Goal: Information Seeking & Learning: Learn about a topic

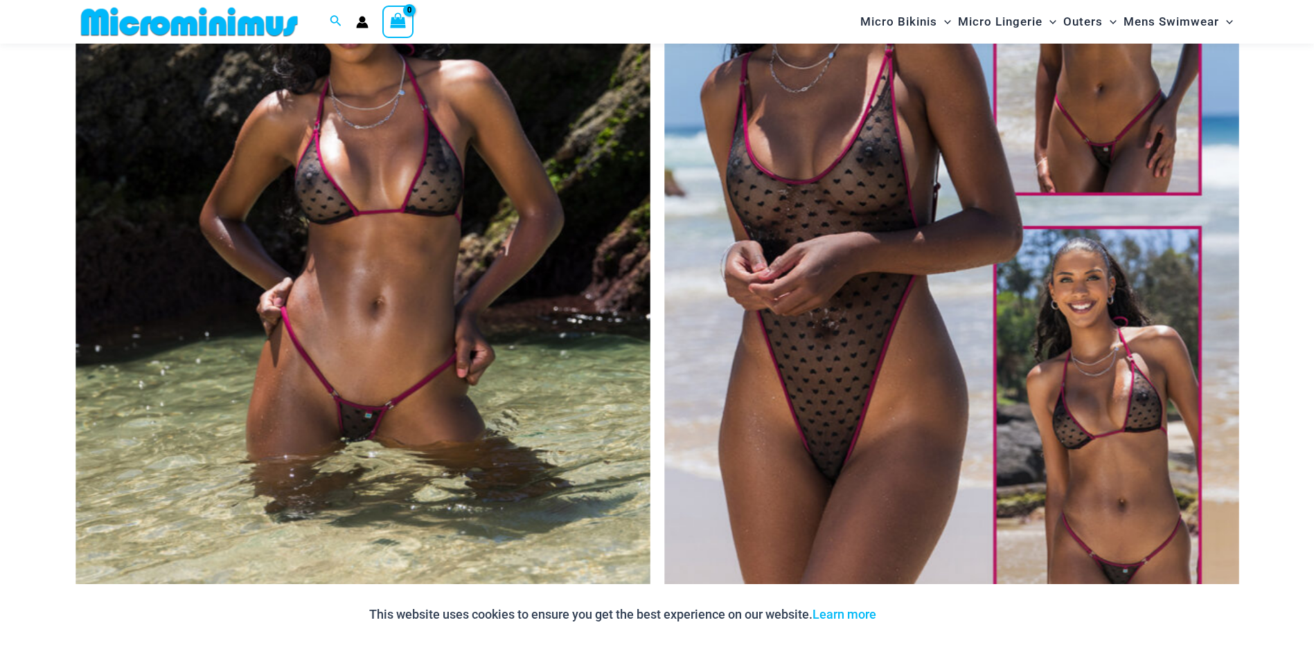
scroll to position [403, 0]
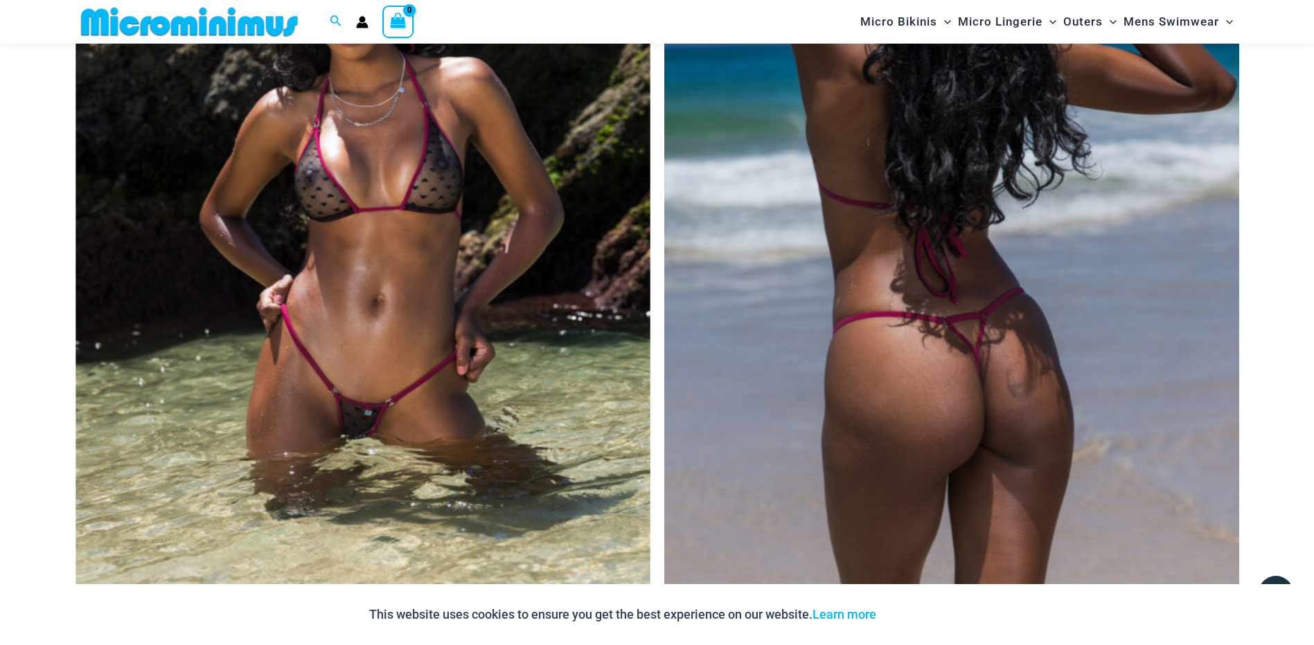
click at [892, 231] on img at bounding box center [951, 213] width 575 height 862
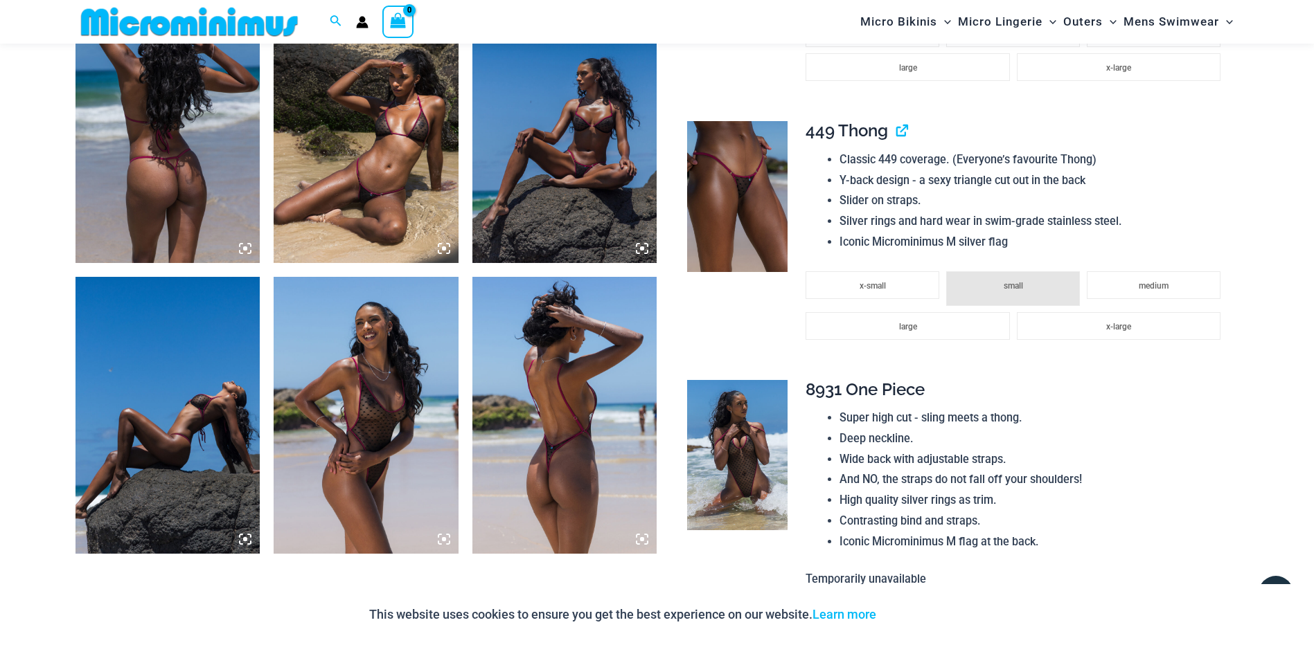
scroll to position [1095, 0]
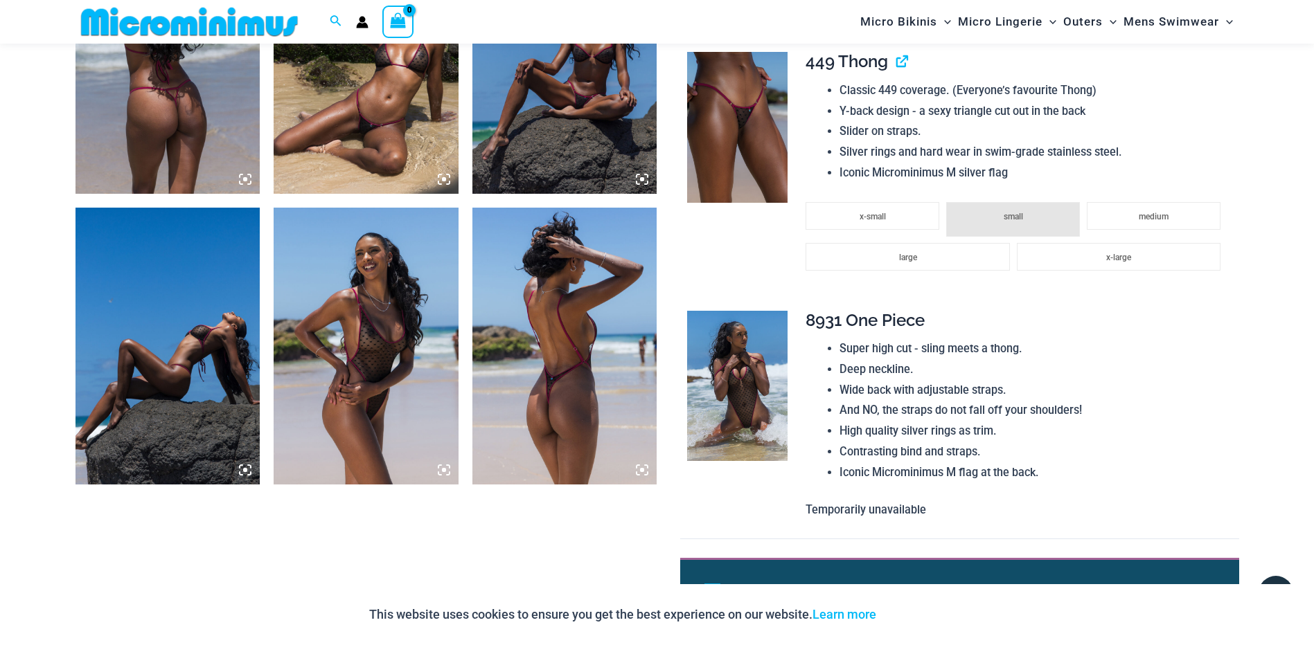
click at [385, 134] on img at bounding box center [366, 55] width 185 height 277
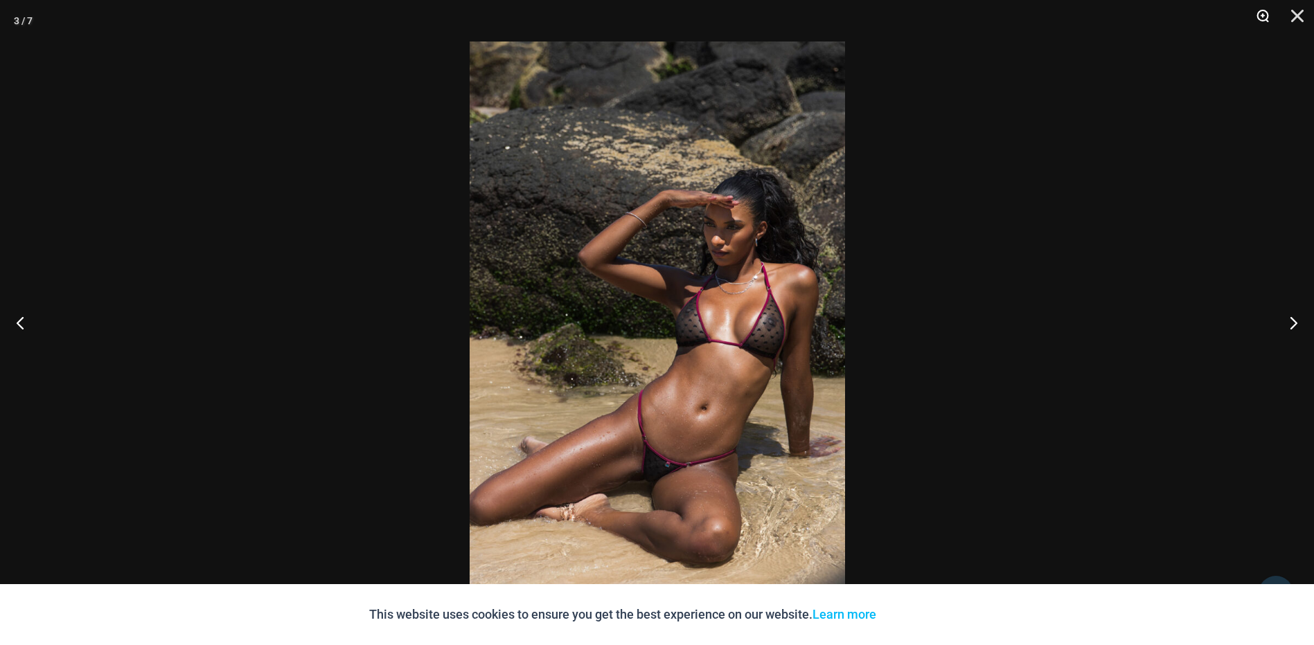
click at [1257, 17] on button "Zoom" at bounding box center [1257, 21] width 35 height 42
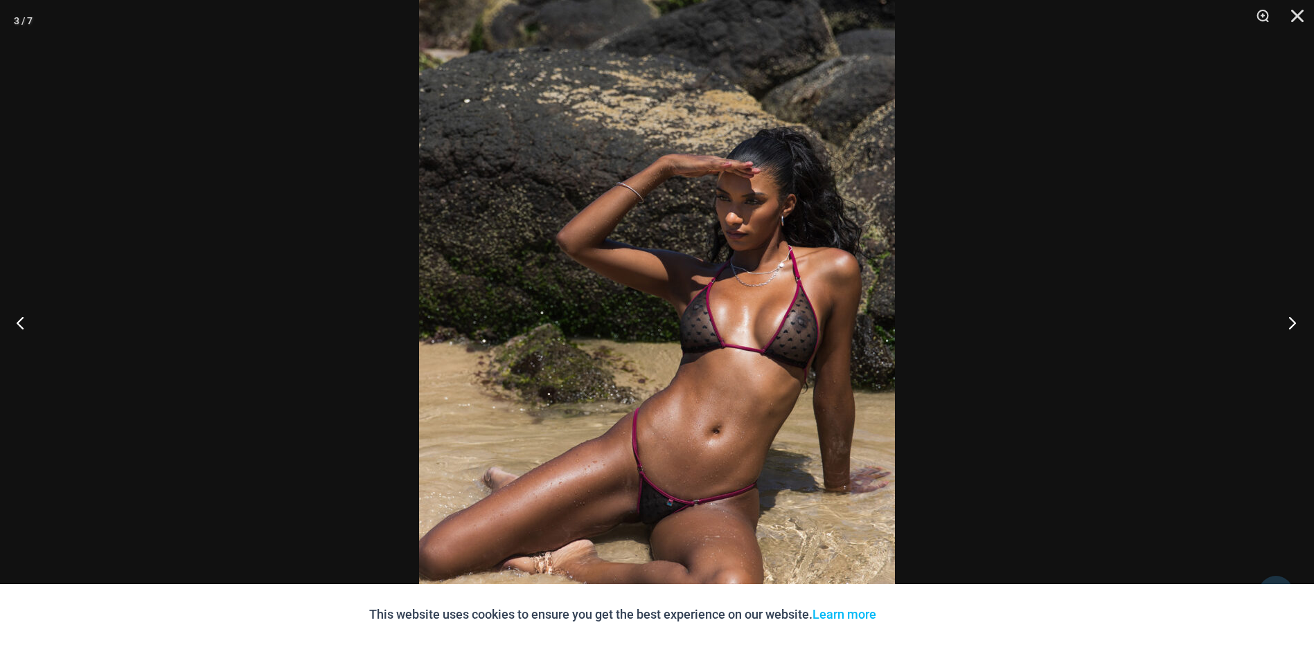
click at [1288, 320] on button "Next" at bounding box center [1288, 322] width 52 height 69
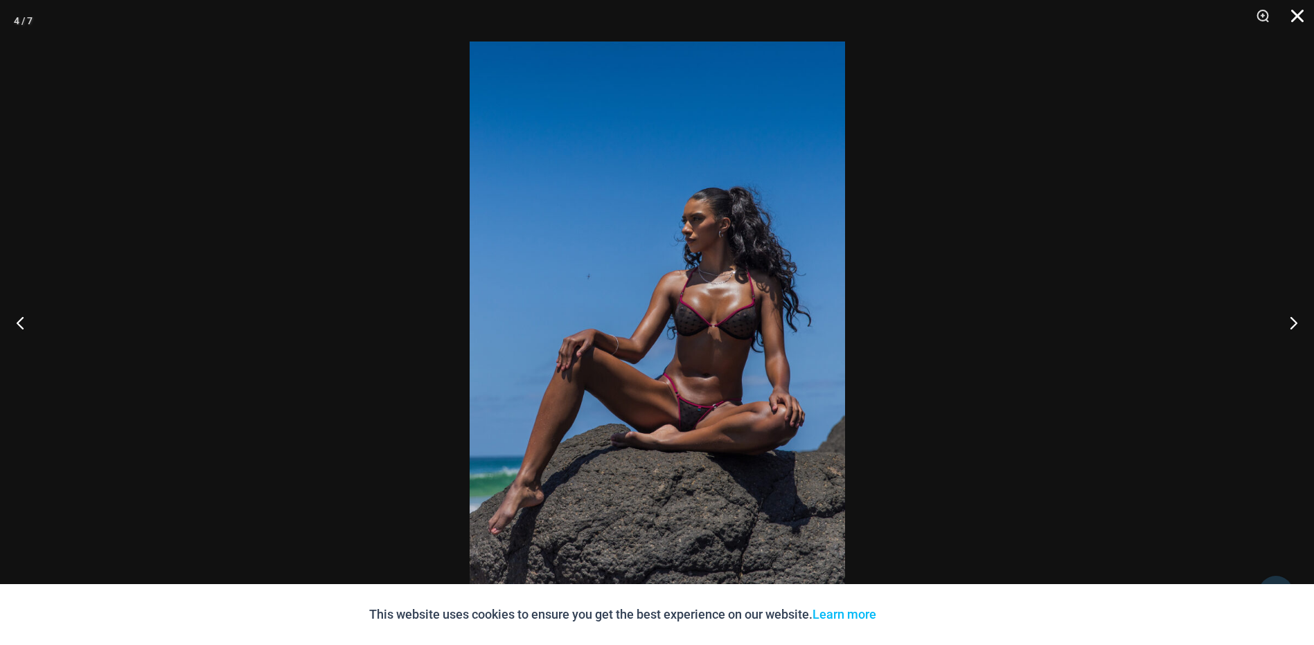
click at [1297, 17] on button "Close" at bounding box center [1292, 21] width 35 height 42
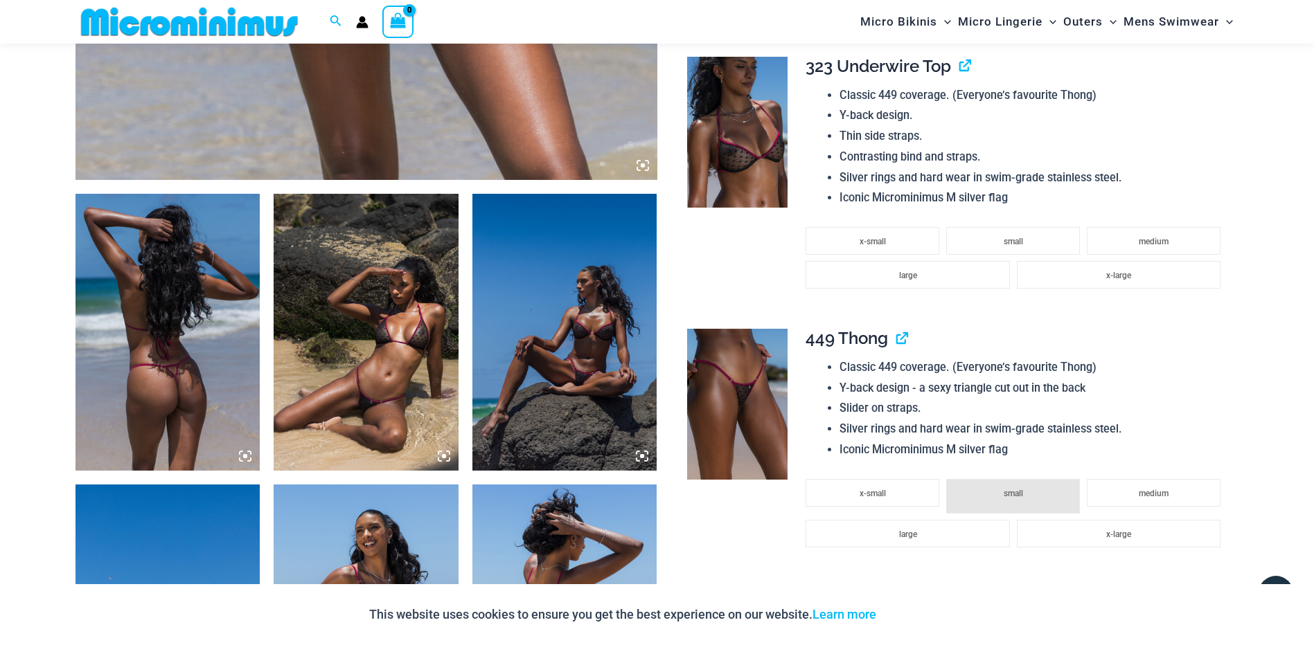
scroll to position [1165, 0]
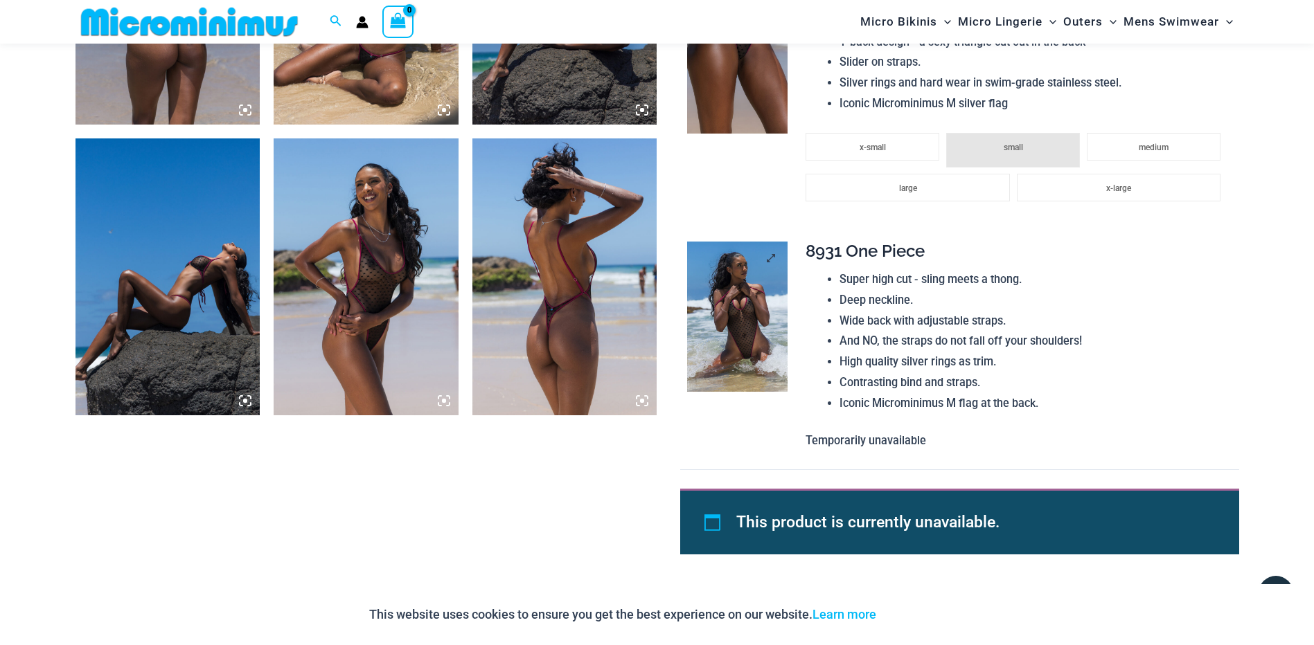
click at [753, 319] on img at bounding box center [737, 317] width 100 height 151
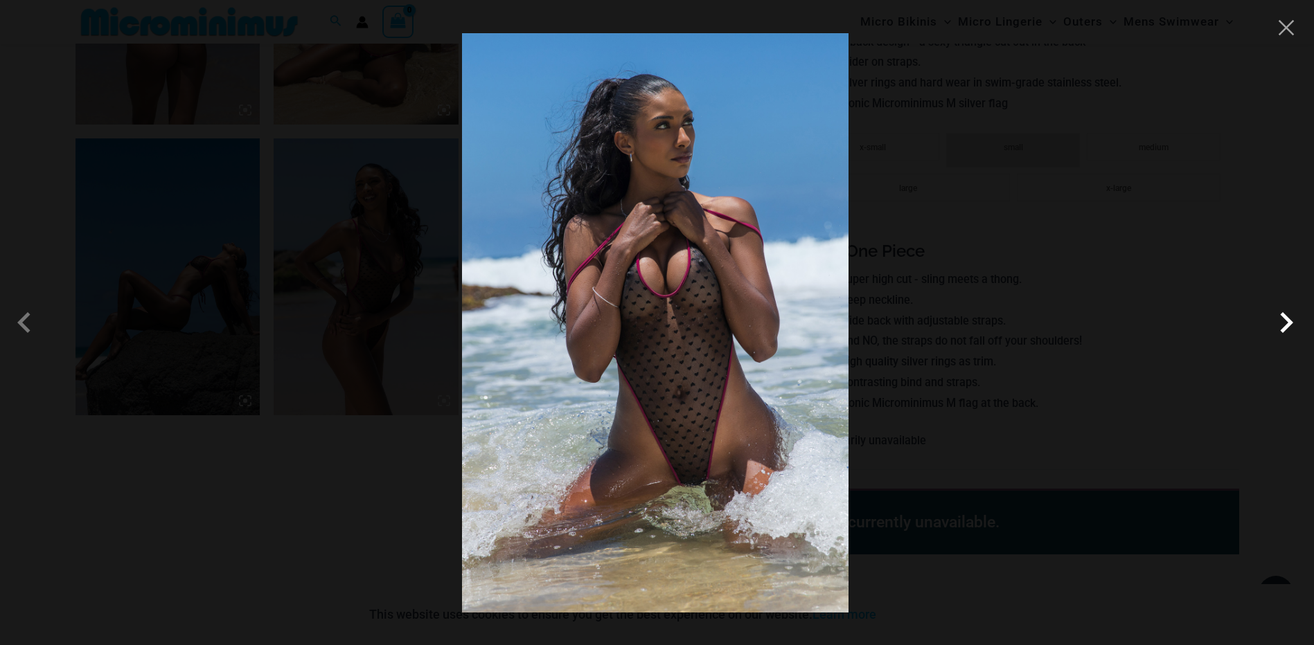
click at [1281, 327] on span at bounding box center [1286, 323] width 42 height 42
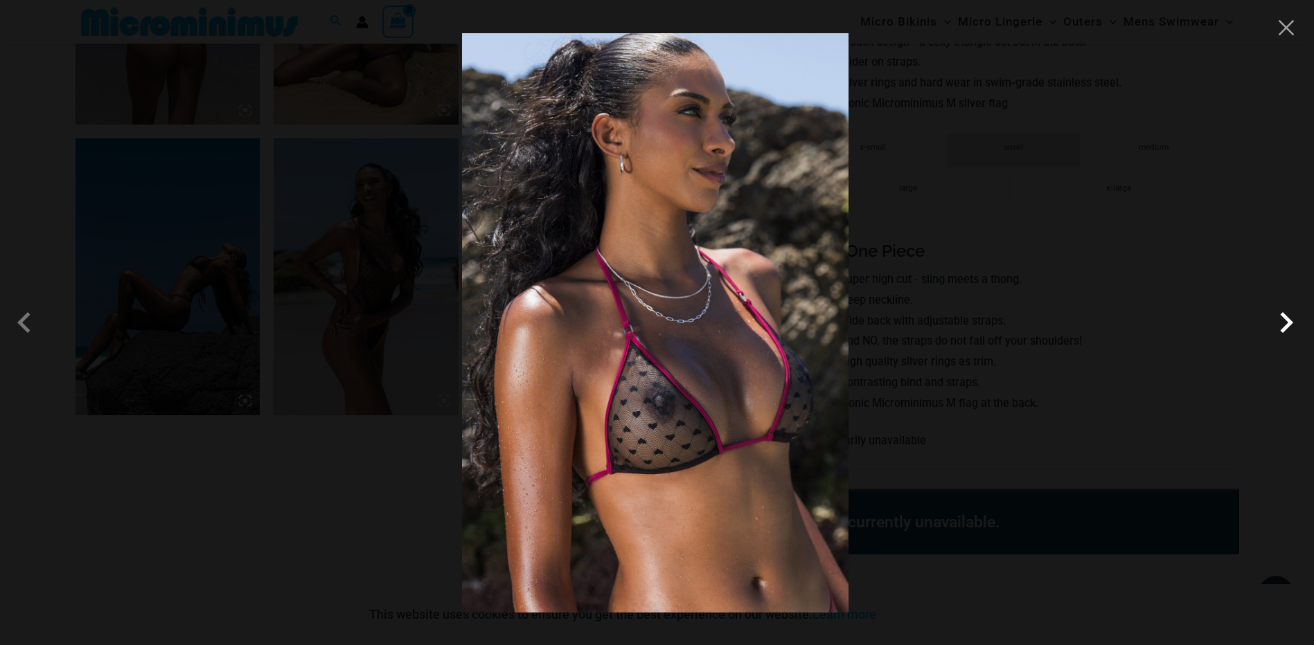
click at [1281, 327] on span at bounding box center [1286, 323] width 42 height 42
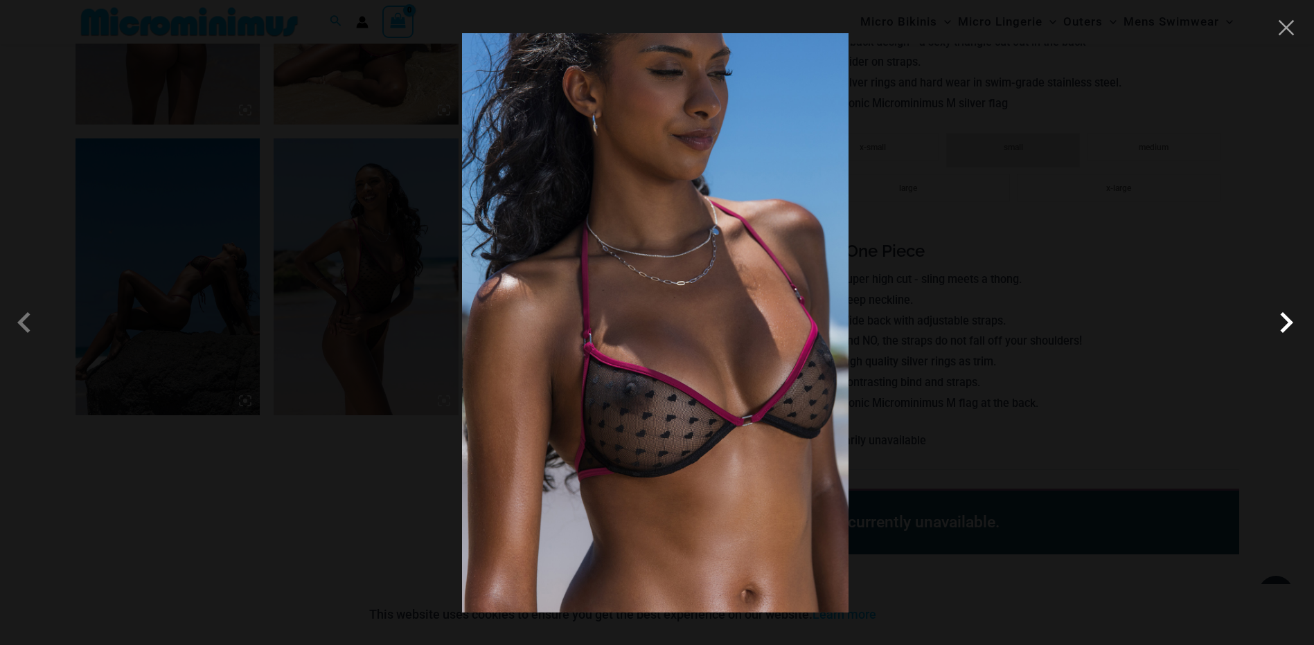
click at [1281, 327] on span at bounding box center [1286, 323] width 42 height 42
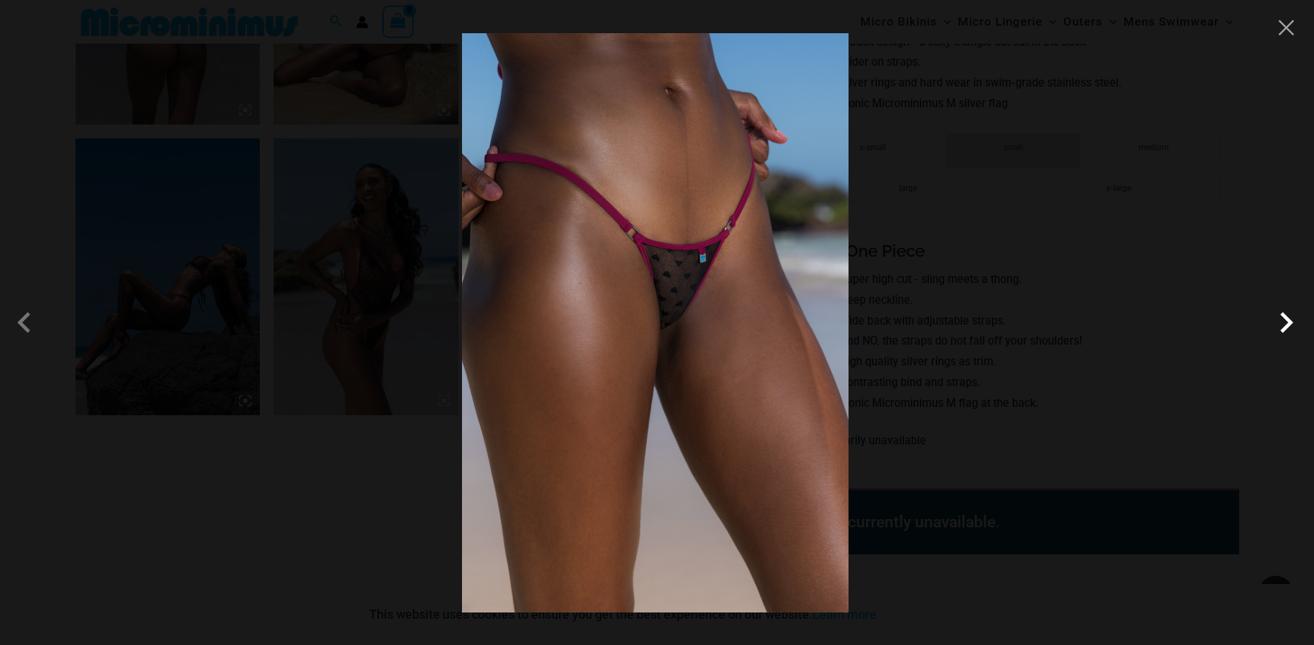
click at [1281, 327] on span at bounding box center [1286, 323] width 42 height 42
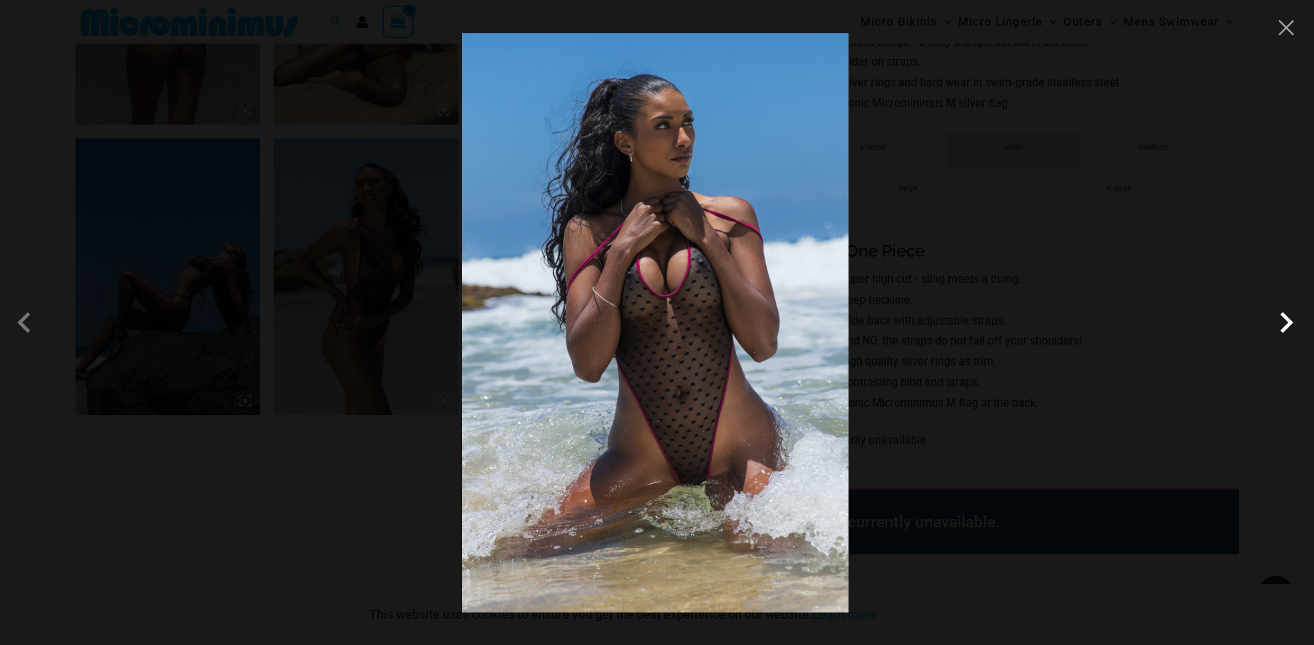
click at [1281, 327] on span at bounding box center [1286, 323] width 42 height 42
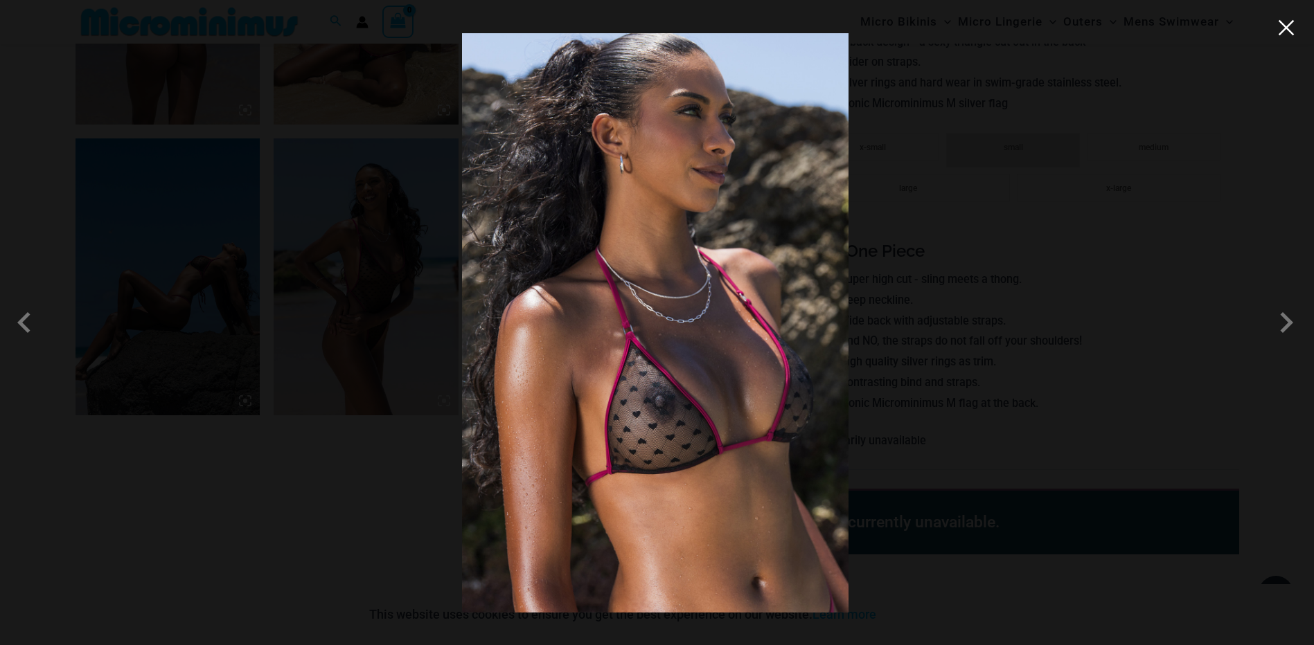
click at [1283, 26] on button "Close" at bounding box center [1285, 27] width 21 height 21
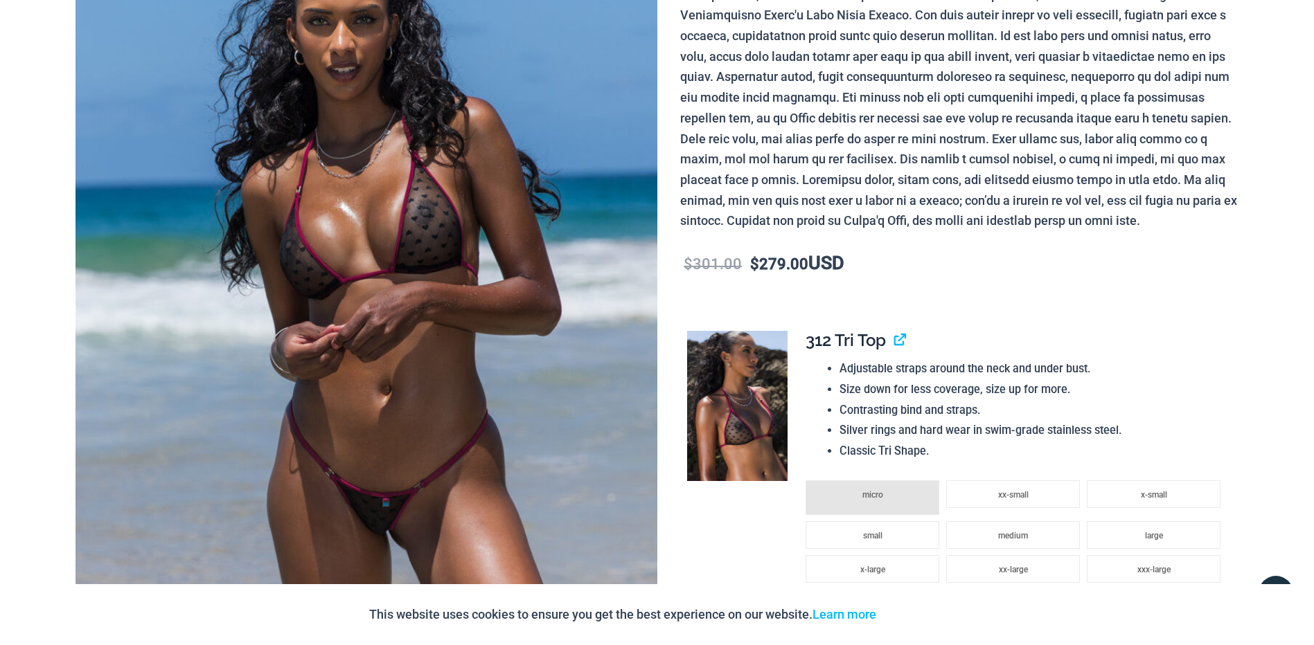
scroll to position [0, 0]
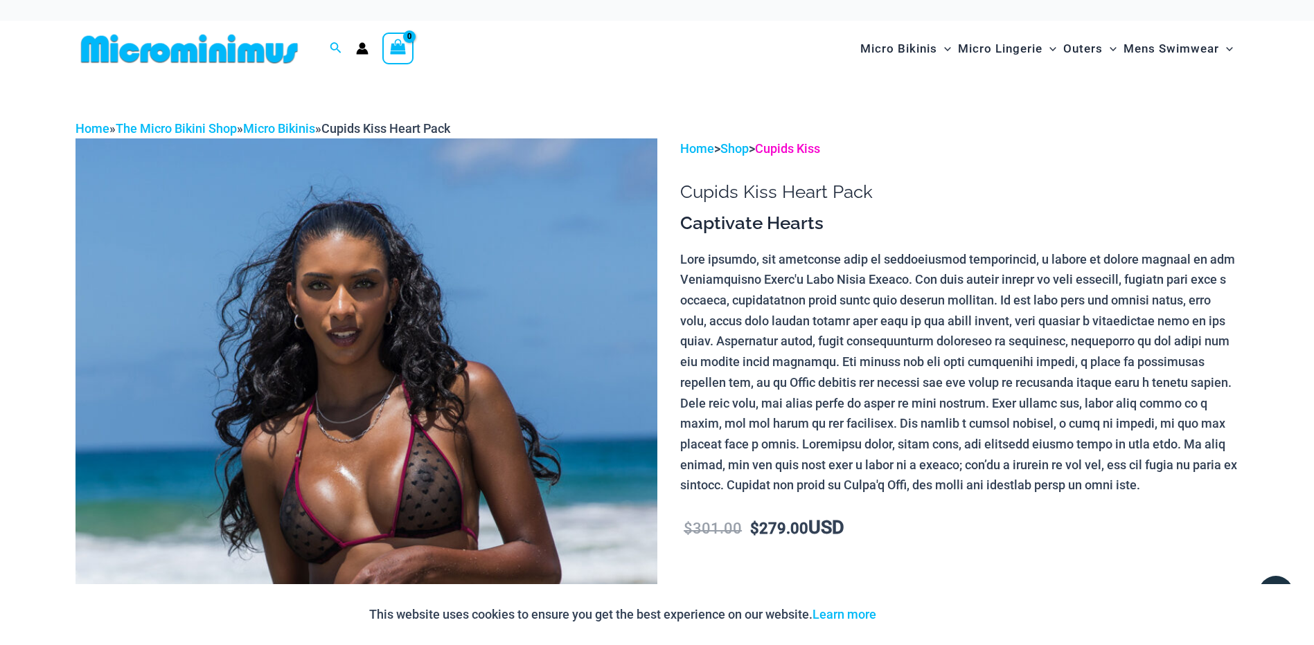
click at [787, 145] on link "Cupids Kiss" at bounding box center [787, 148] width 65 height 15
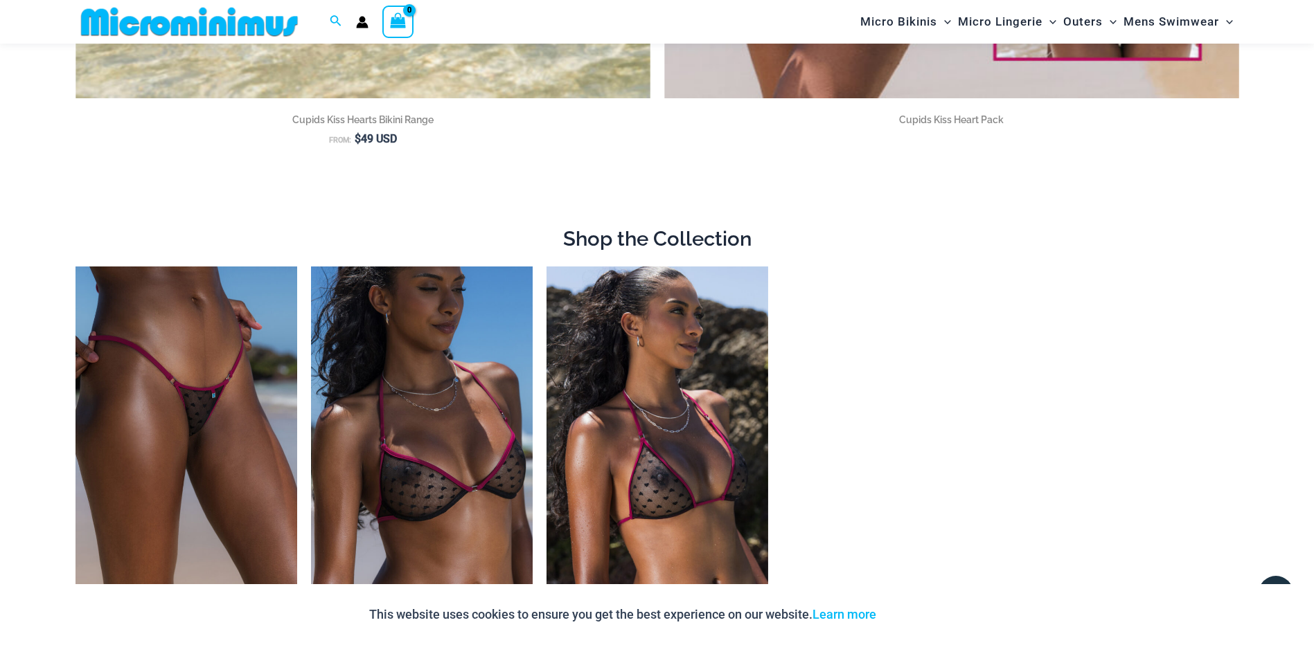
scroll to position [1226, 0]
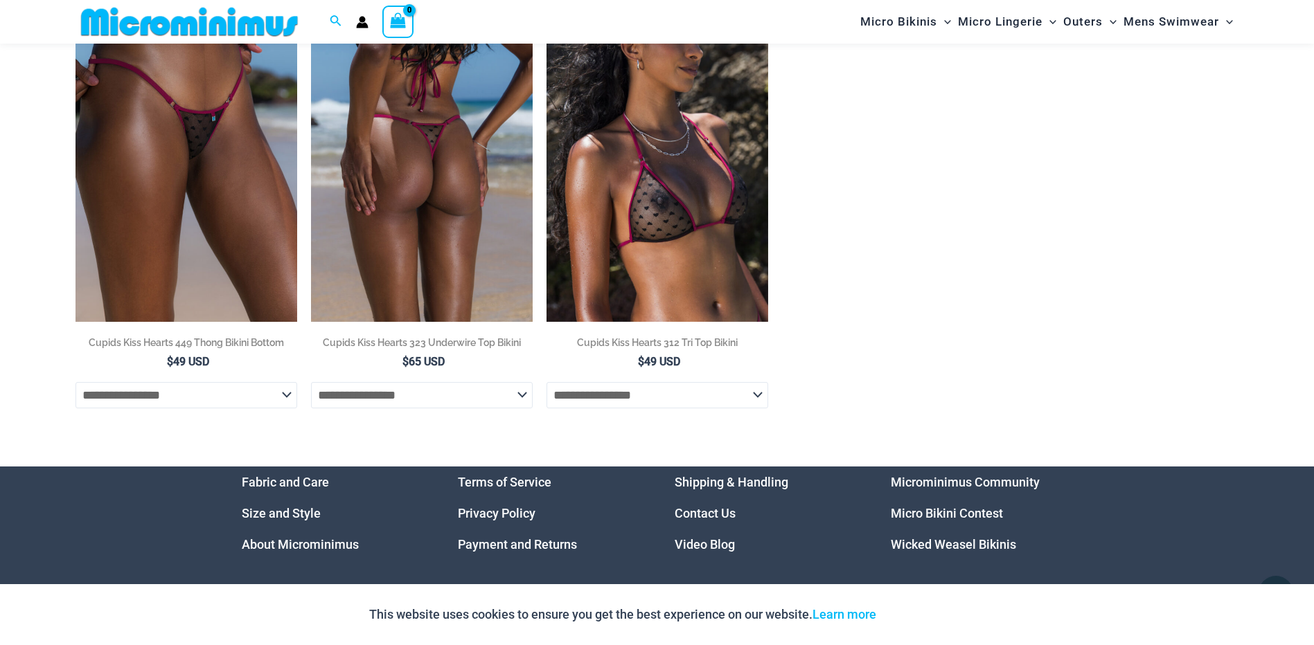
click at [401, 204] on img at bounding box center [422, 156] width 222 height 332
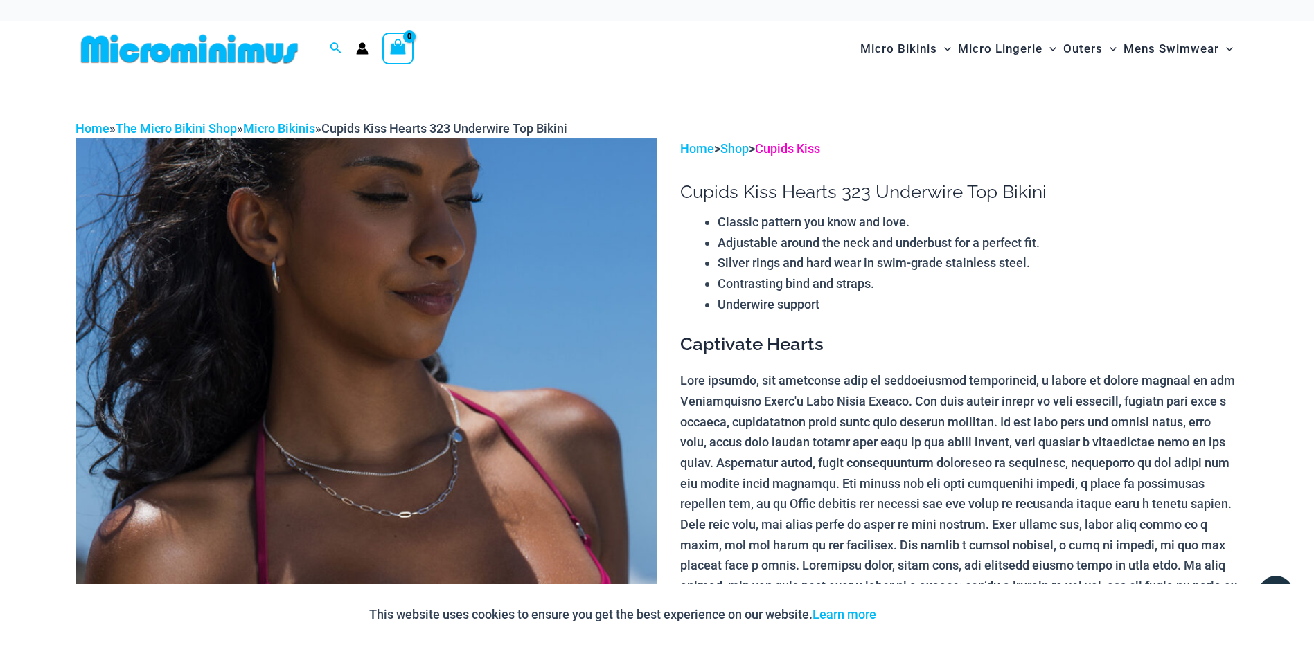
click at [793, 152] on link "Cupids Kiss" at bounding box center [787, 148] width 65 height 15
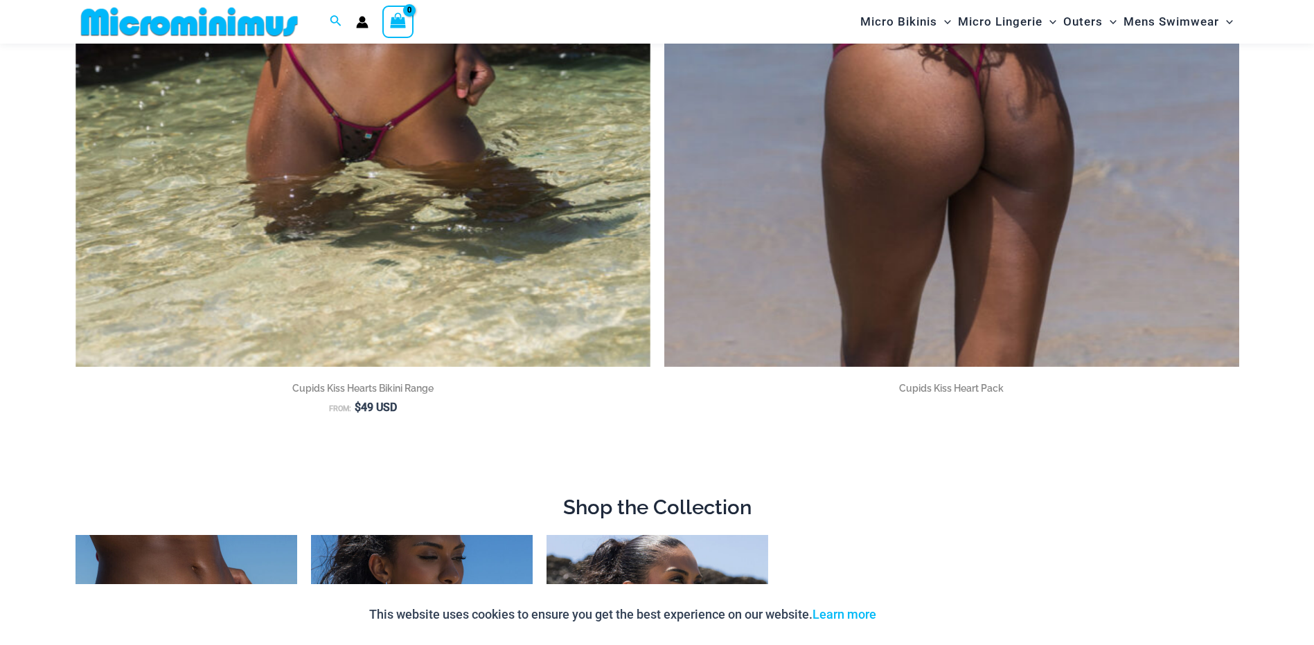
scroll to position [1026, 0]
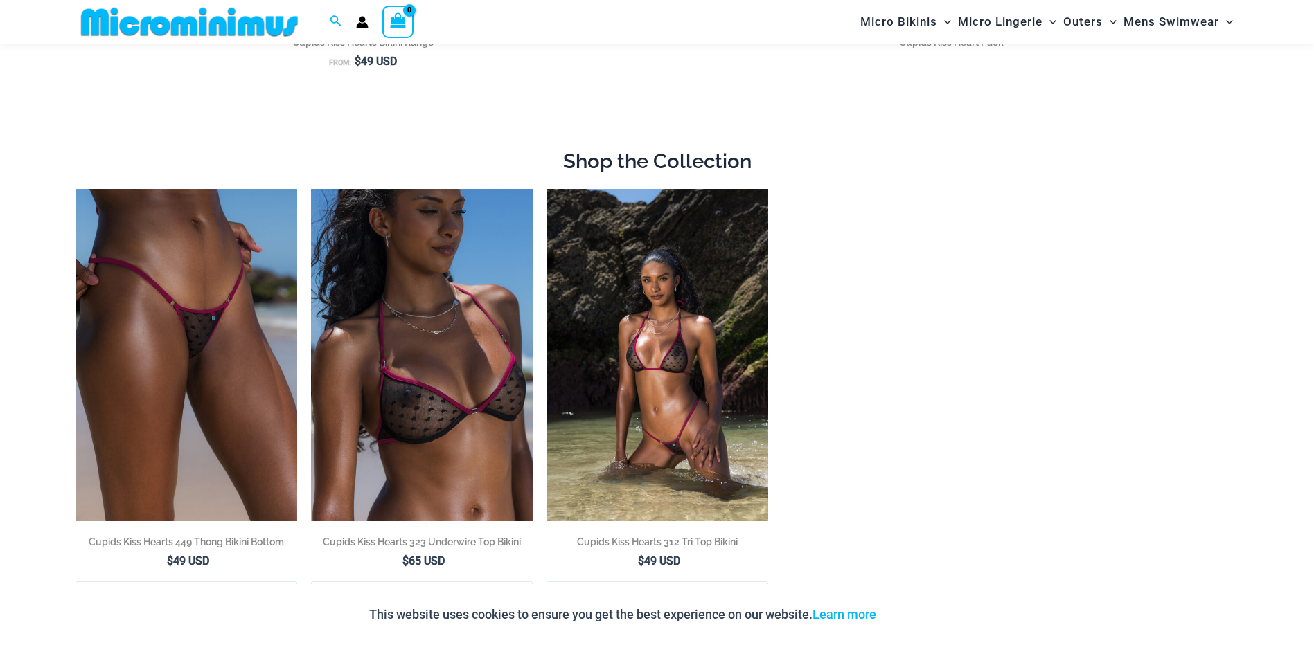
click at [695, 350] on img at bounding box center [657, 355] width 222 height 332
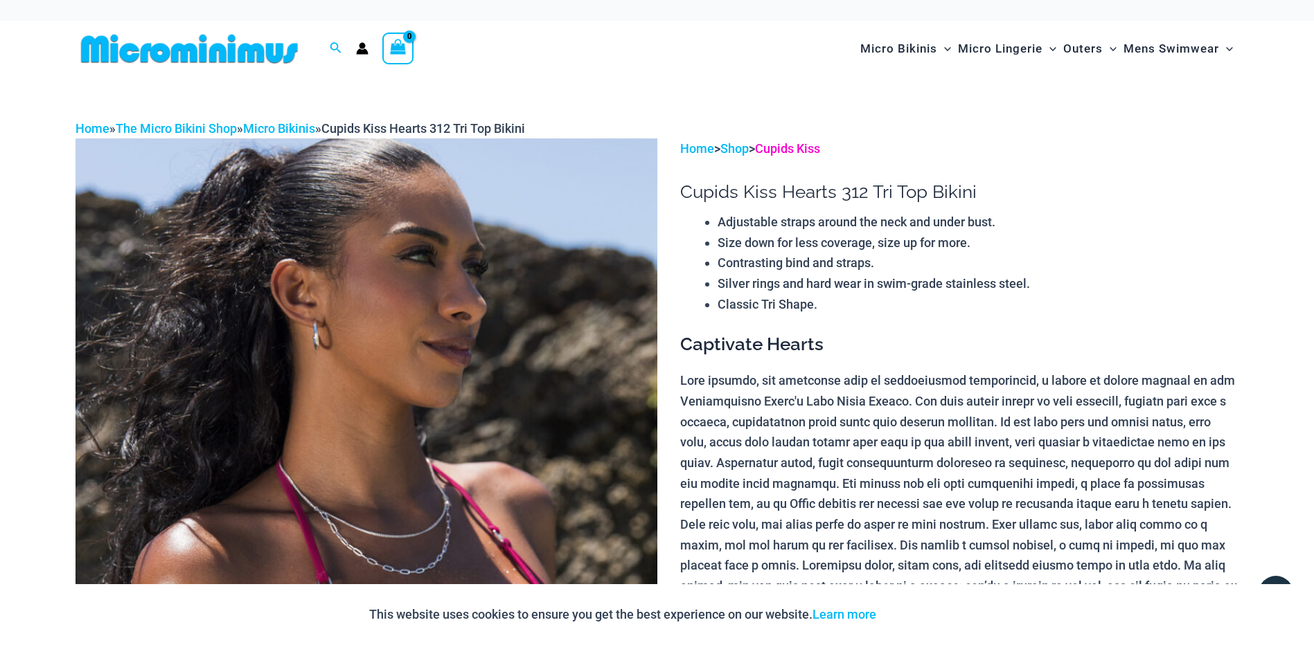
click at [789, 150] on link "Cupids Kiss" at bounding box center [787, 148] width 65 height 15
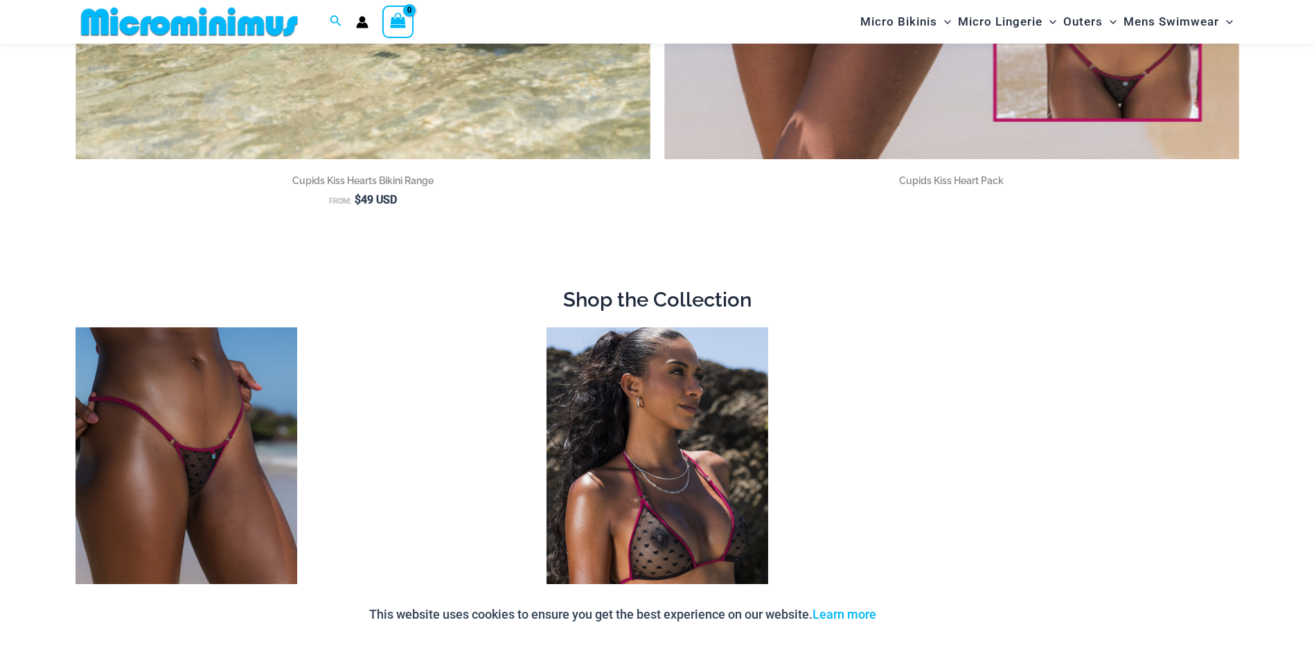
scroll to position [1234, 0]
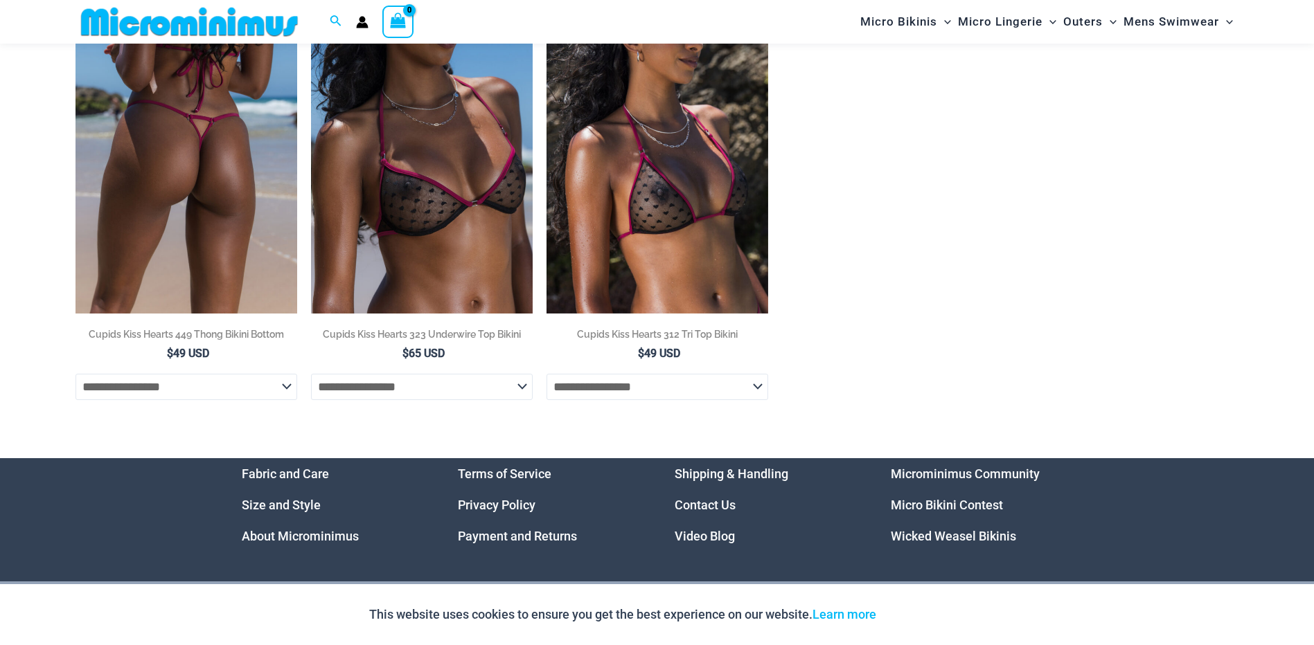
click at [227, 219] on img at bounding box center [186, 147] width 222 height 332
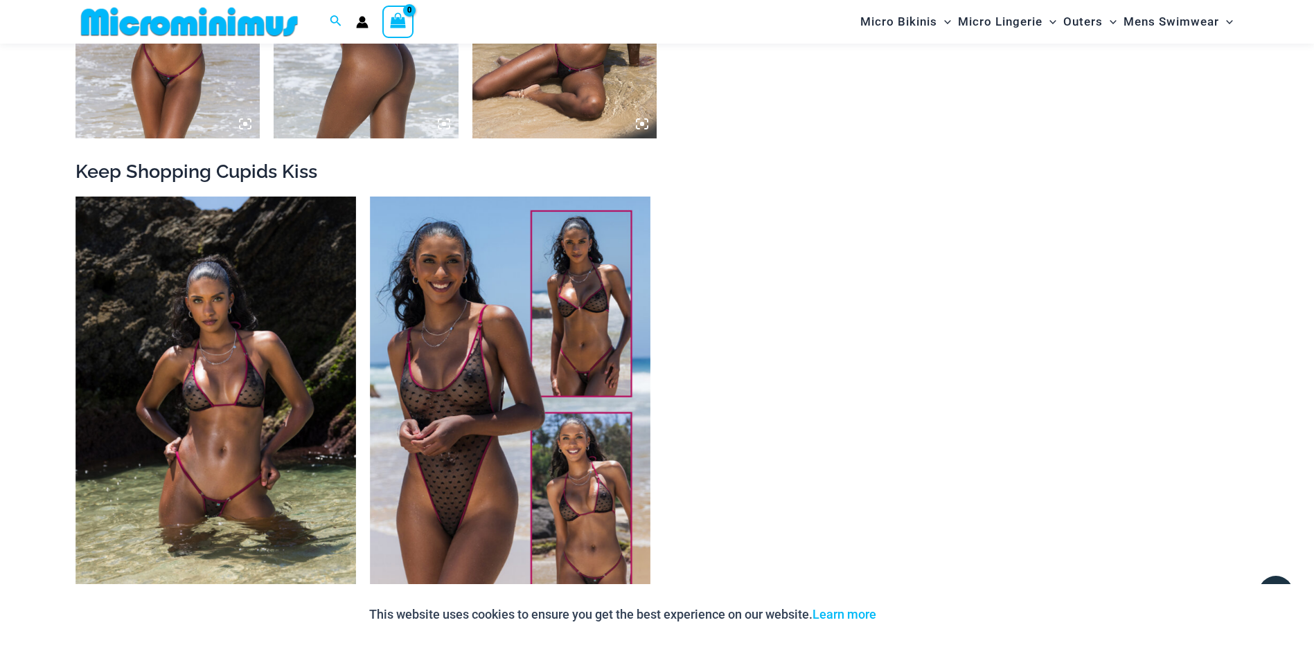
scroll to position [1719, 0]
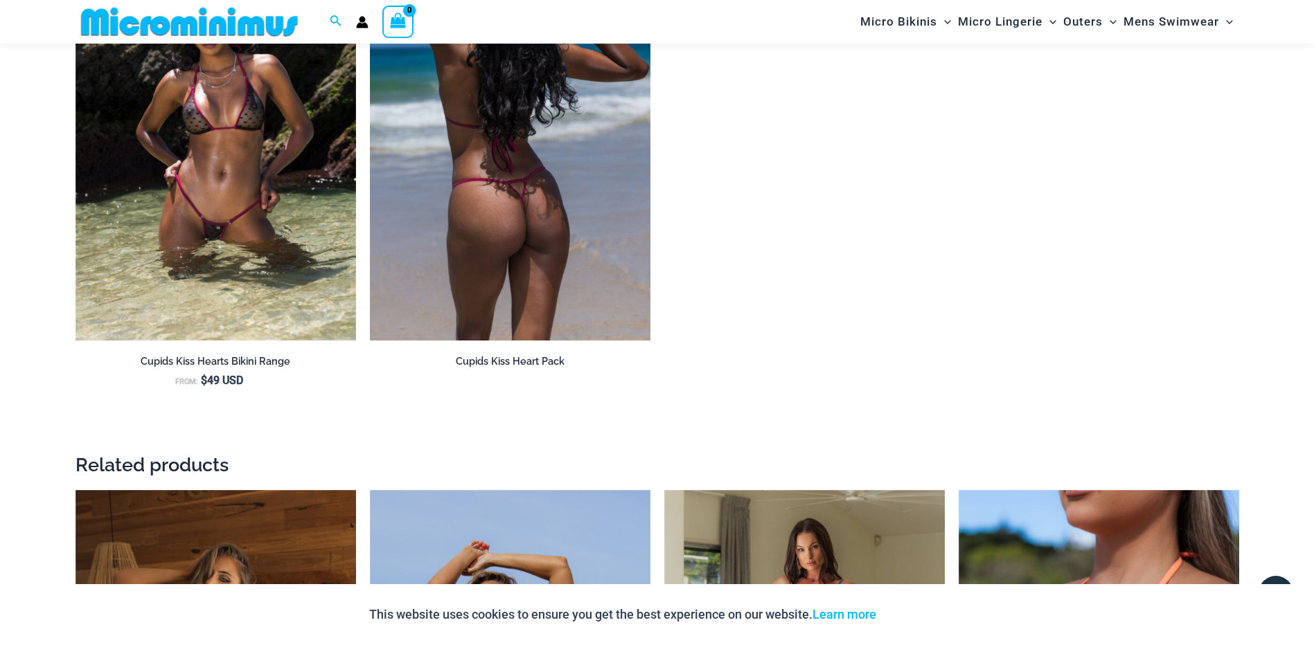
click at [455, 192] on img at bounding box center [510, 130] width 280 height 421
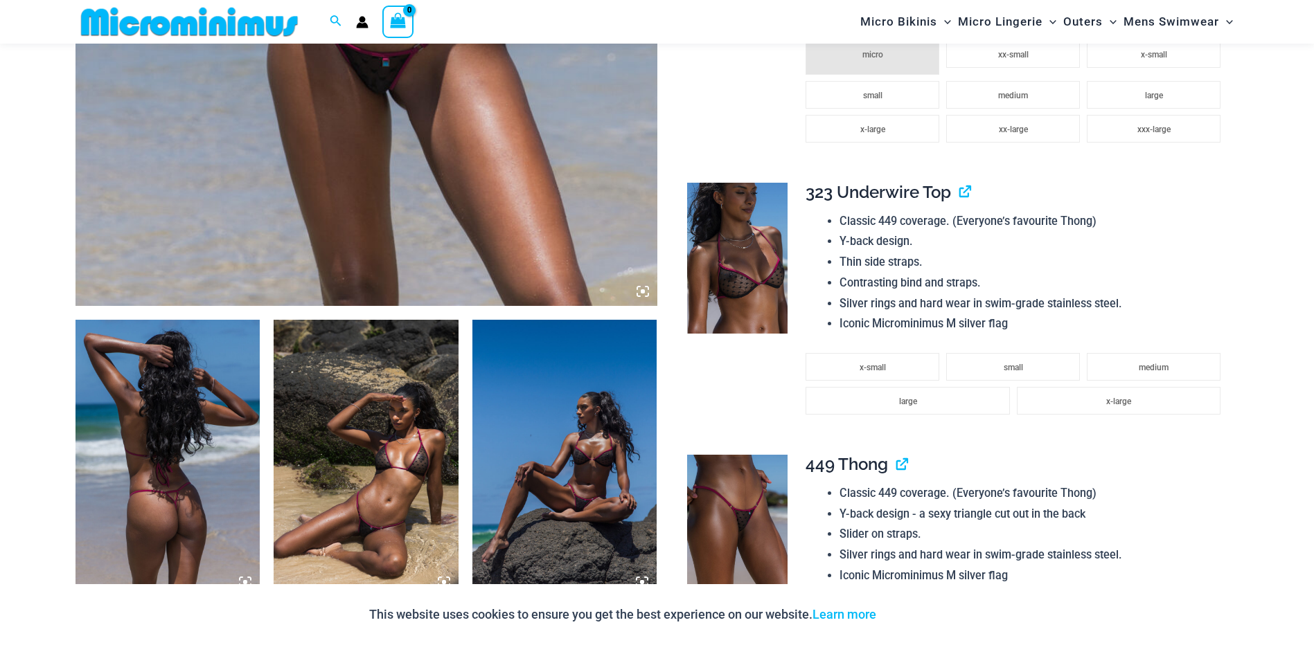
scroll to position [900, 0]
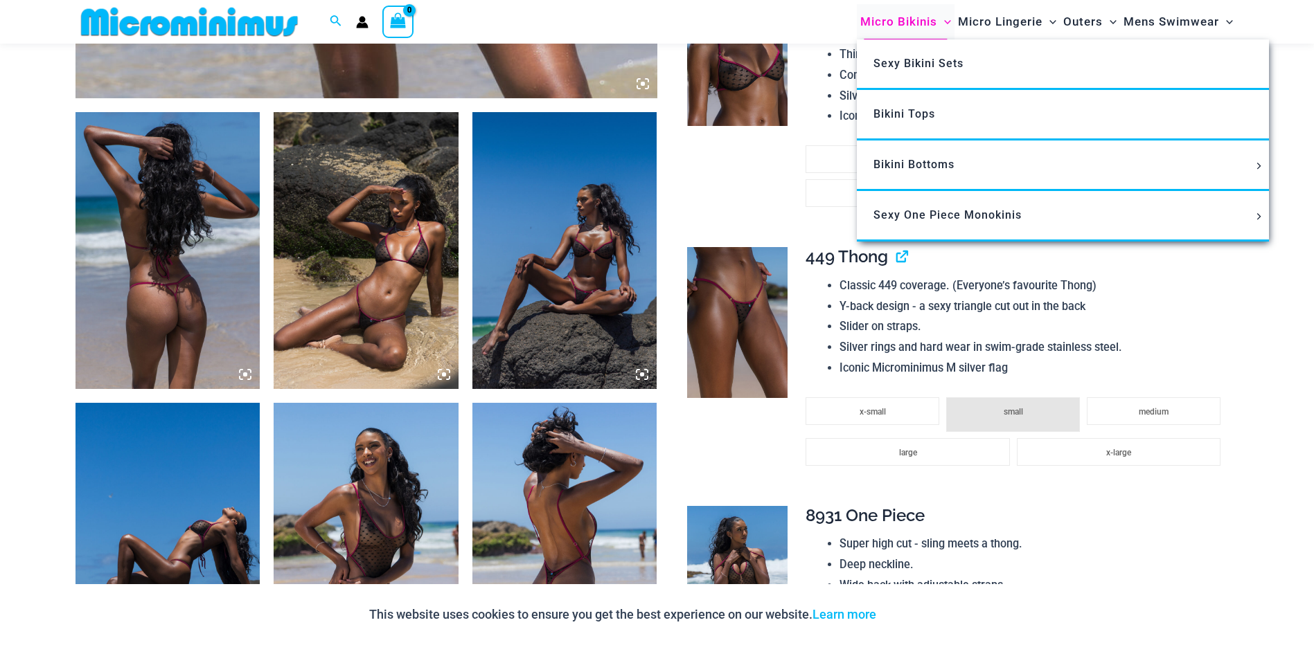
click at [881, 21] on span "Micro Bikinis" at bounding box center [898, 21] width 77 height 35
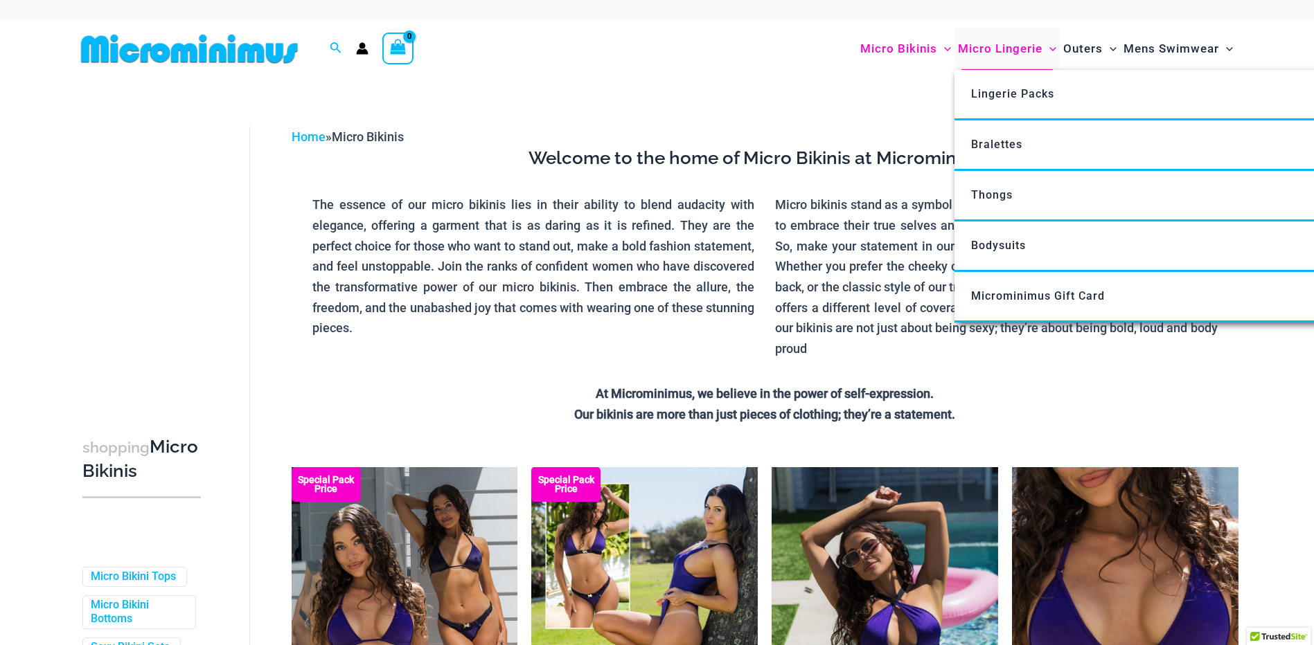
click at [988, 45] on span "Micro Lingerie" at bounding box center [1000, 48] width 84 height 35
